Goal: Transaction & Acquisition: Subscribe to service/newsletter

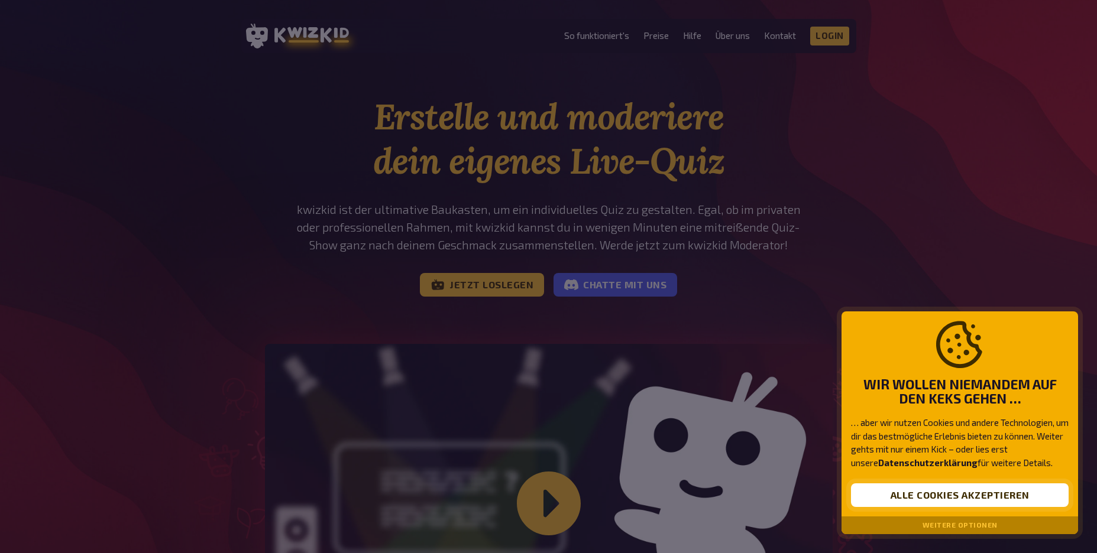
click at [950, 493] on button "Alle Cookies akzeptieren" at bounding box center [960, 496] width 218 height 24
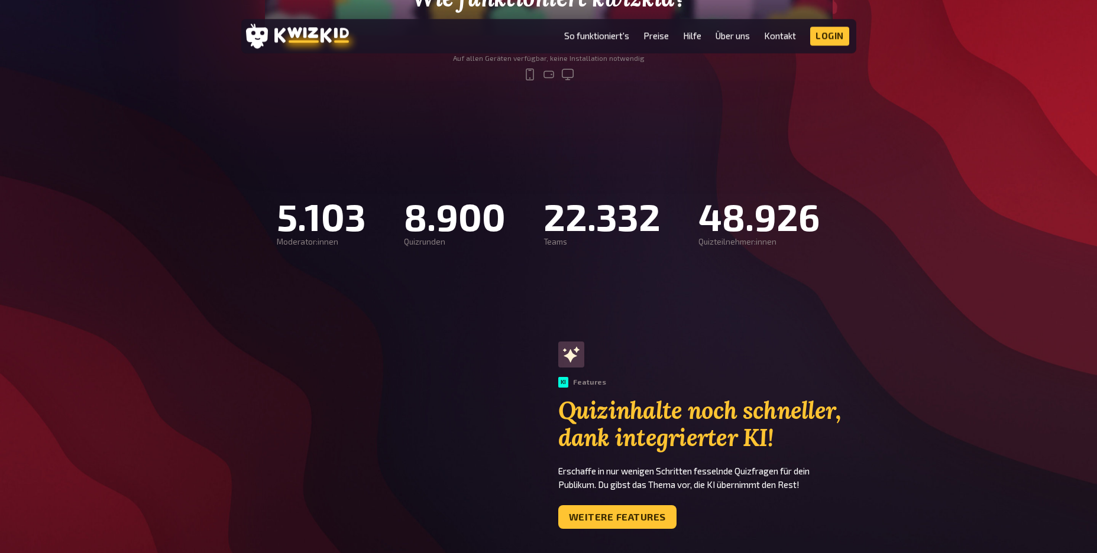
scroll to position [634, 0]
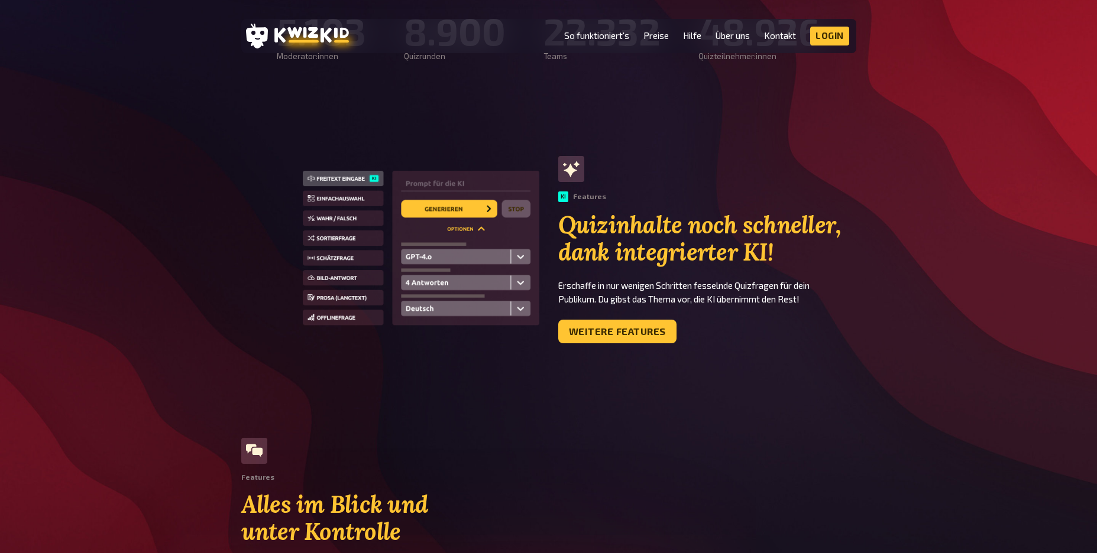
click at [853, 316] on div "KI Features Quizinhalte noch schneller, dank integrierter KI! Erschaffe in nur …" at bounding box center [707, 250] width 298 height 188
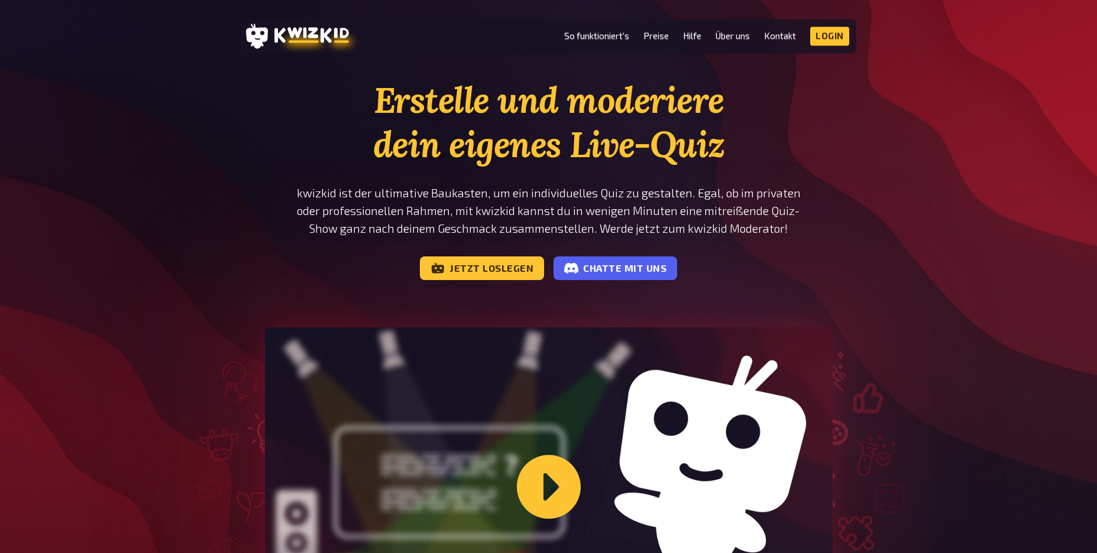
scroll to position [0, 0]
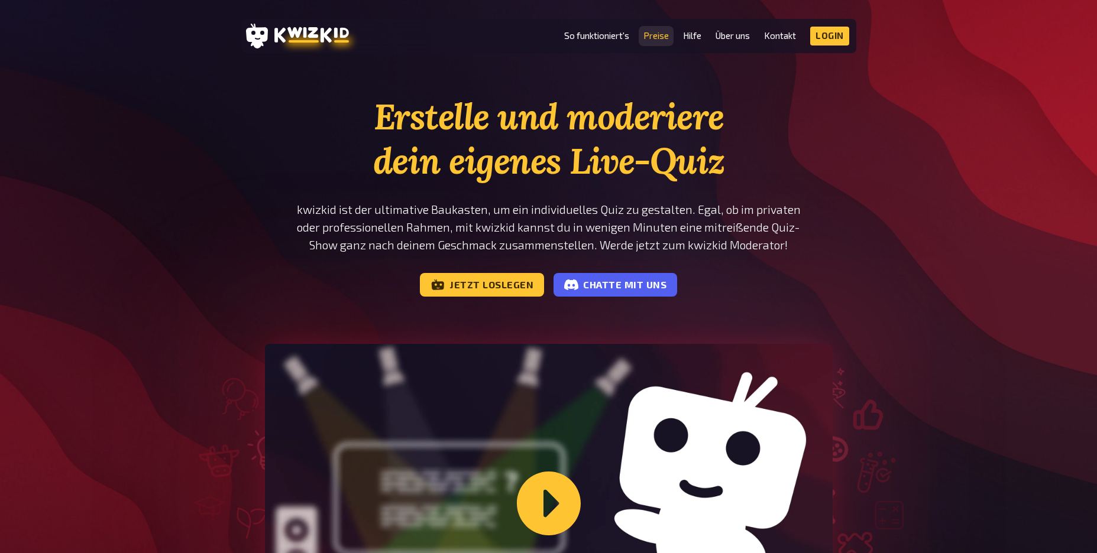
click at [659, 38] on link "Preise" at bounding box center [655, 36] width 25 height 10
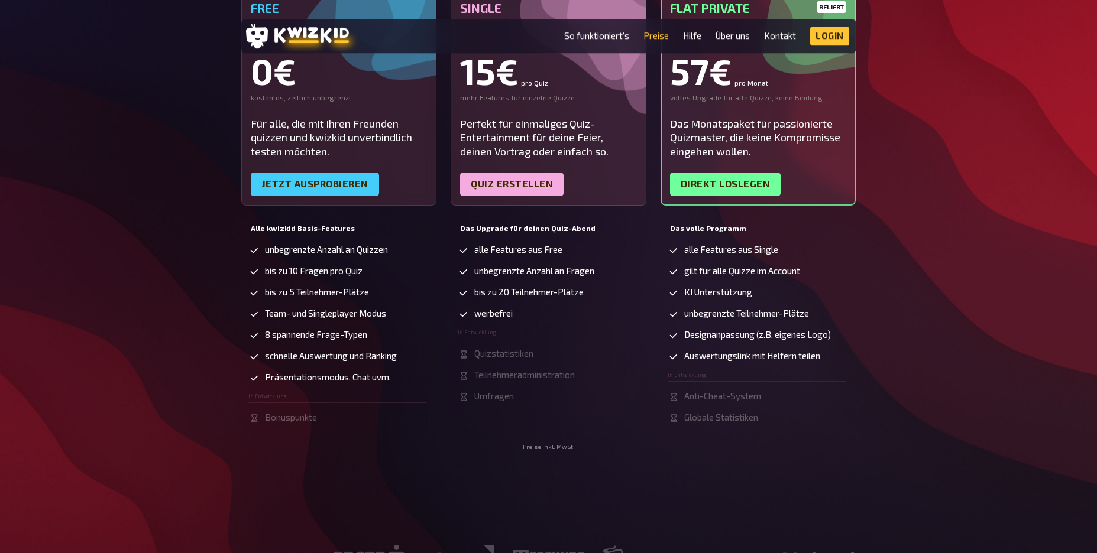
scroll to position [170, 0]
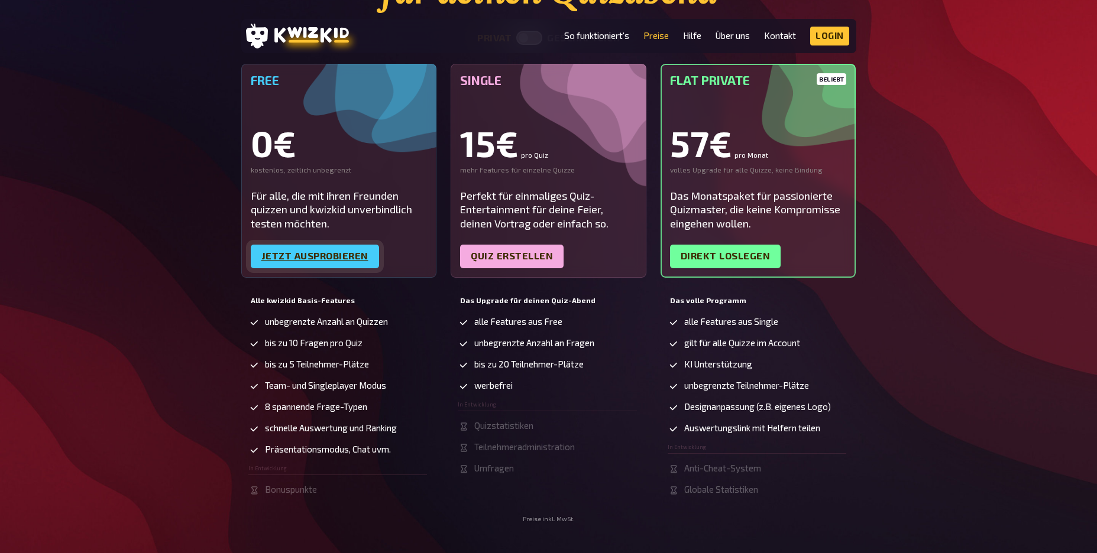
click at [329, 255] on link "Jetzt ausprobieren" at bounding box center [315, 257] width 128 height 24
